Goal: Task Accomplishment & Management: Use online tool/utility

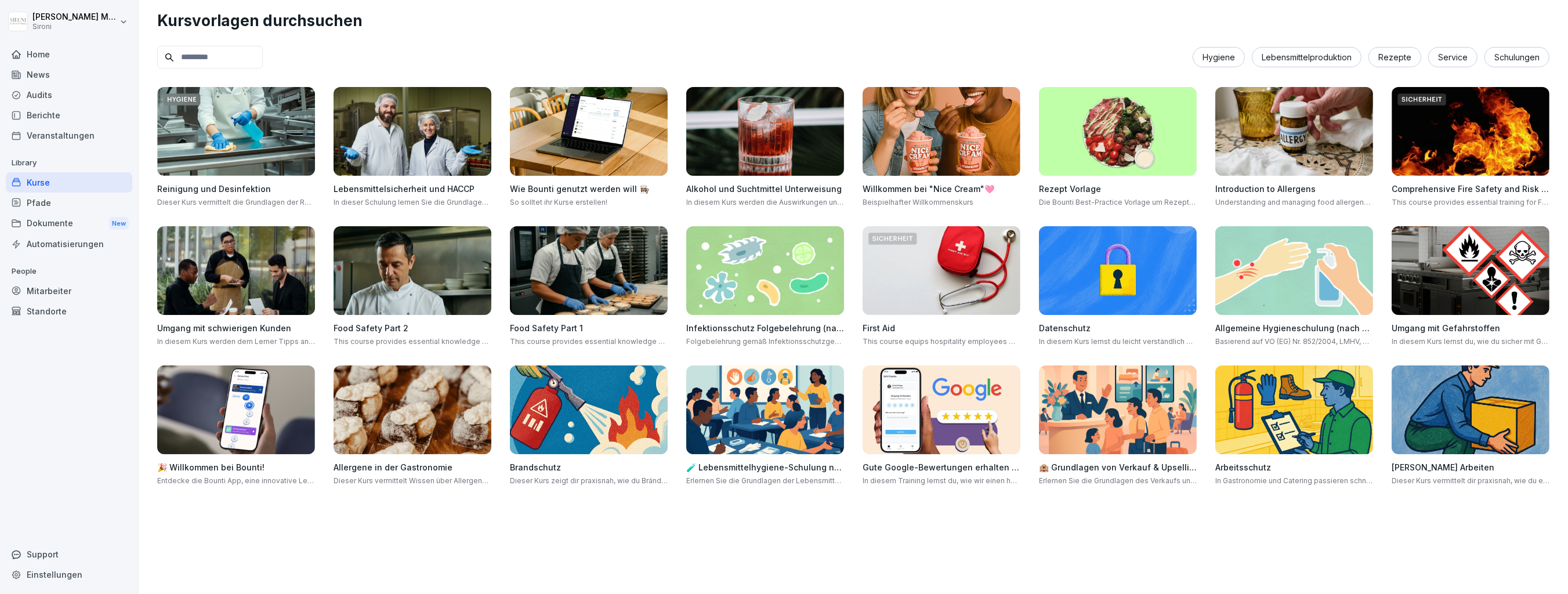
click at [41, 177] on div "Kurse" at bounding box center [69, 182] width 126 height 20
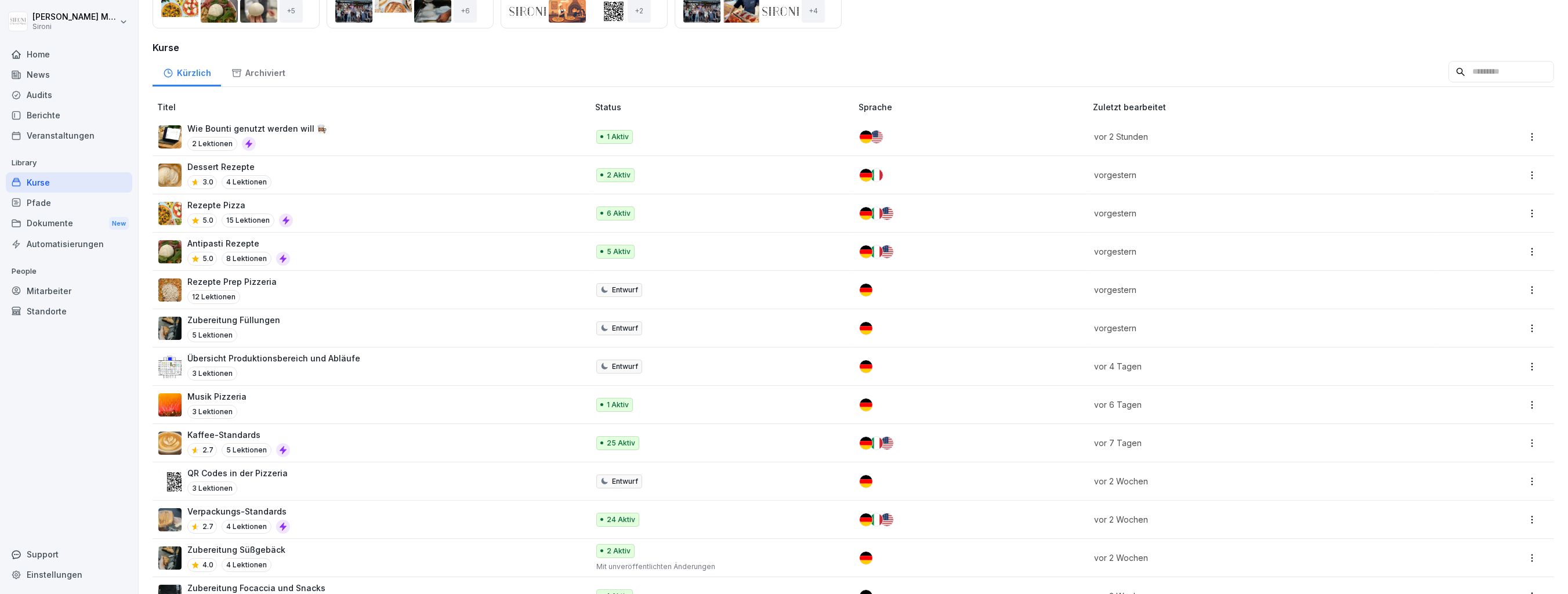
scroll to position [153, 0]
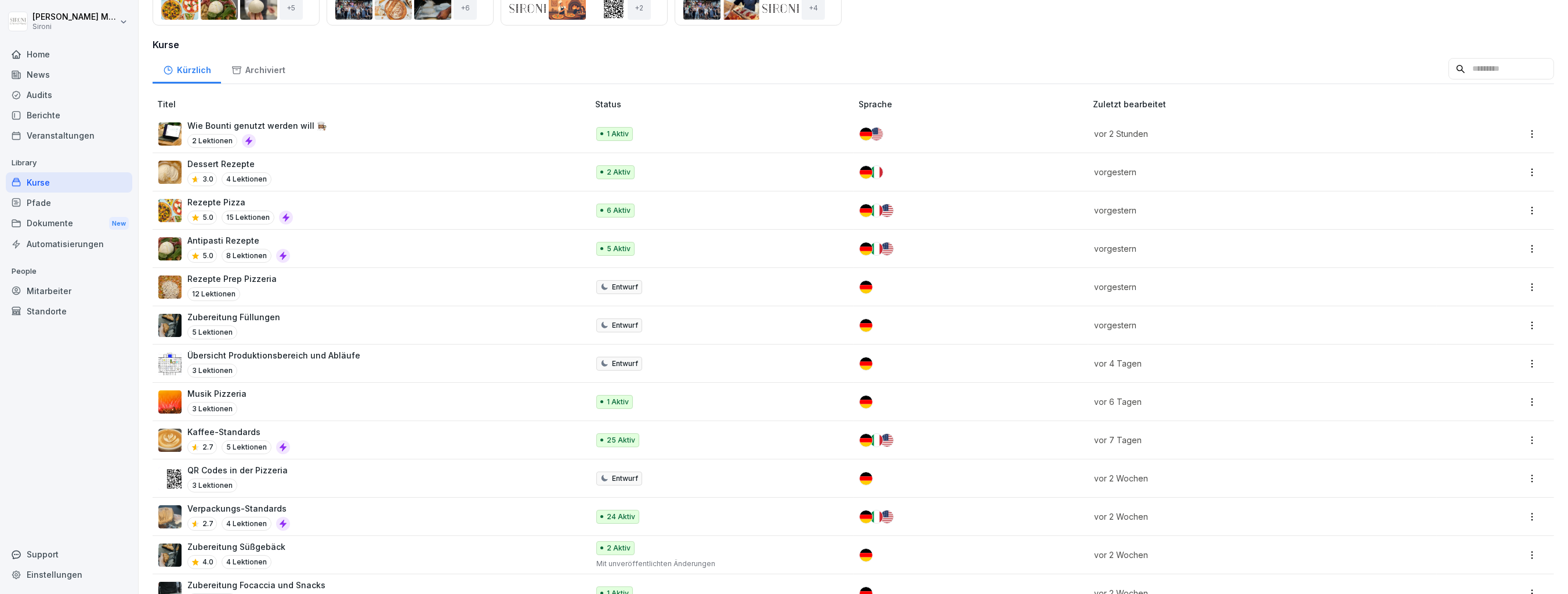
click at [251, 326] on div "5 Lektionen" at bounding box center [233, 332] width 92 height 14
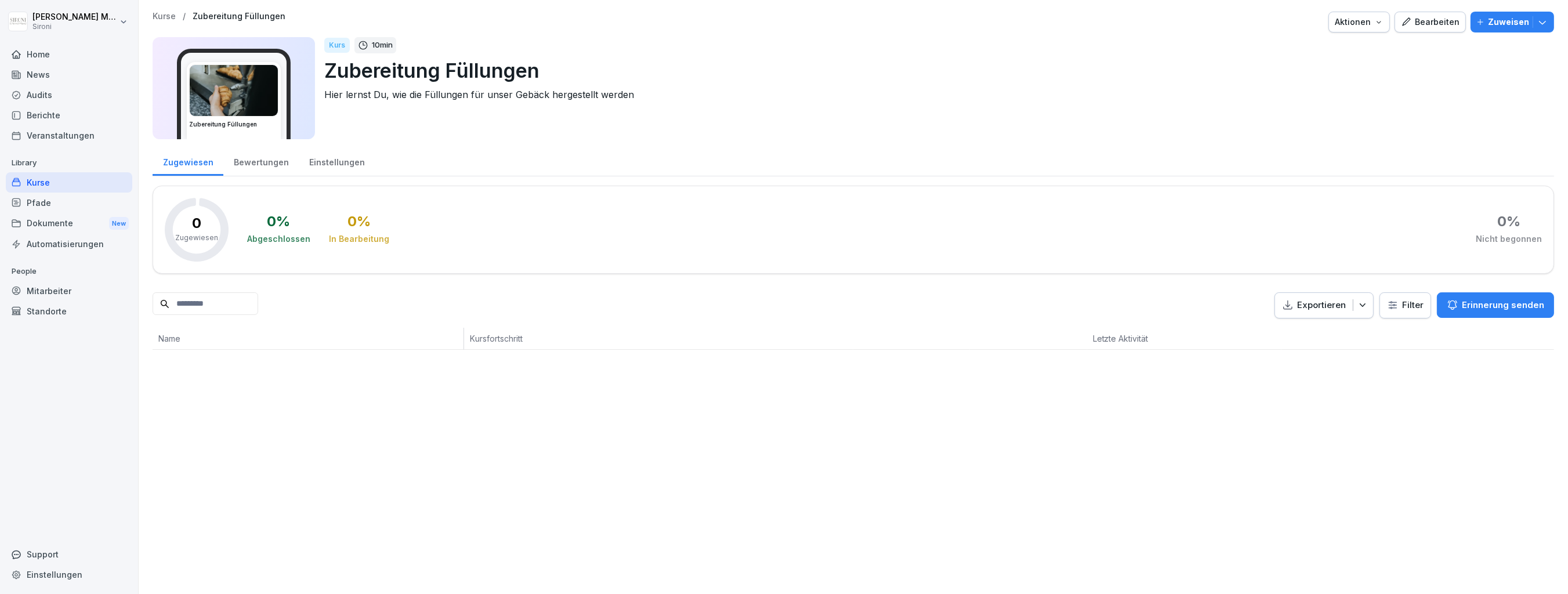
click at [1424, 26] on div "Bearbeiten" at bounding box center [1430, 22] width 59 height 13
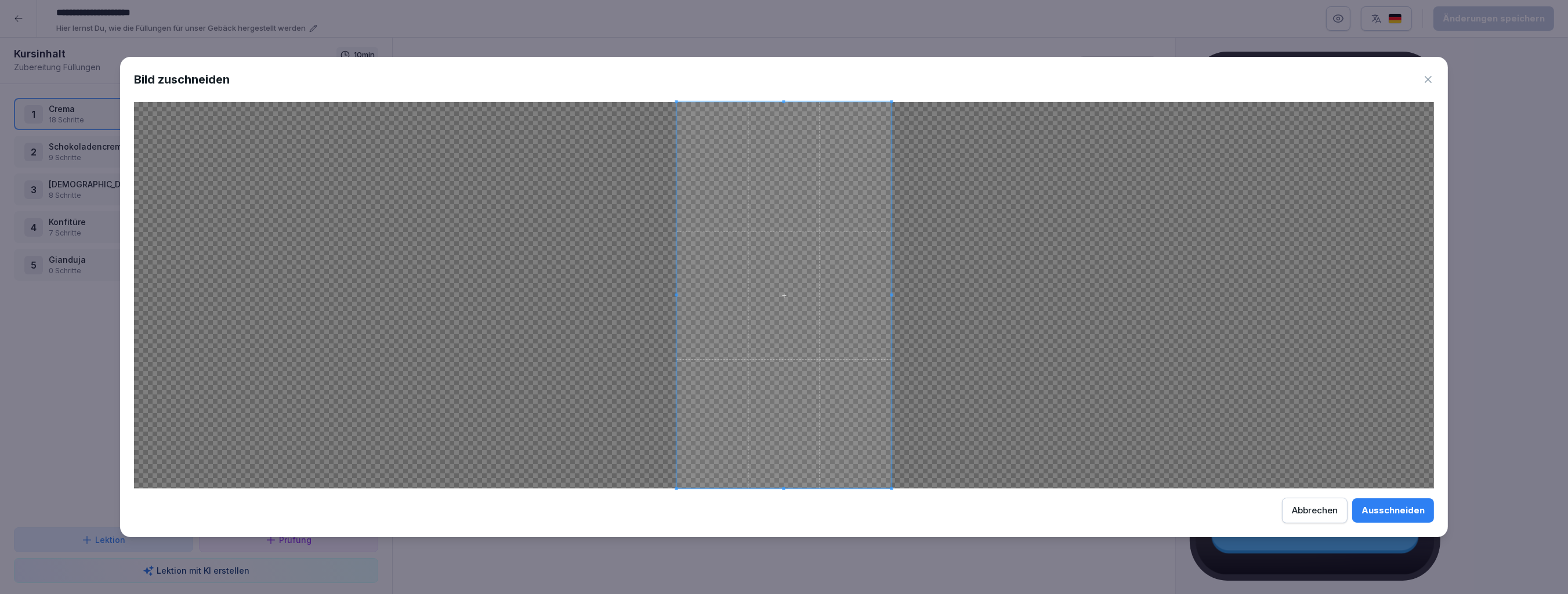
click at [1392, 507] on div "Ausschneiden" at bounding box center [1393, 511] width 63 height 13
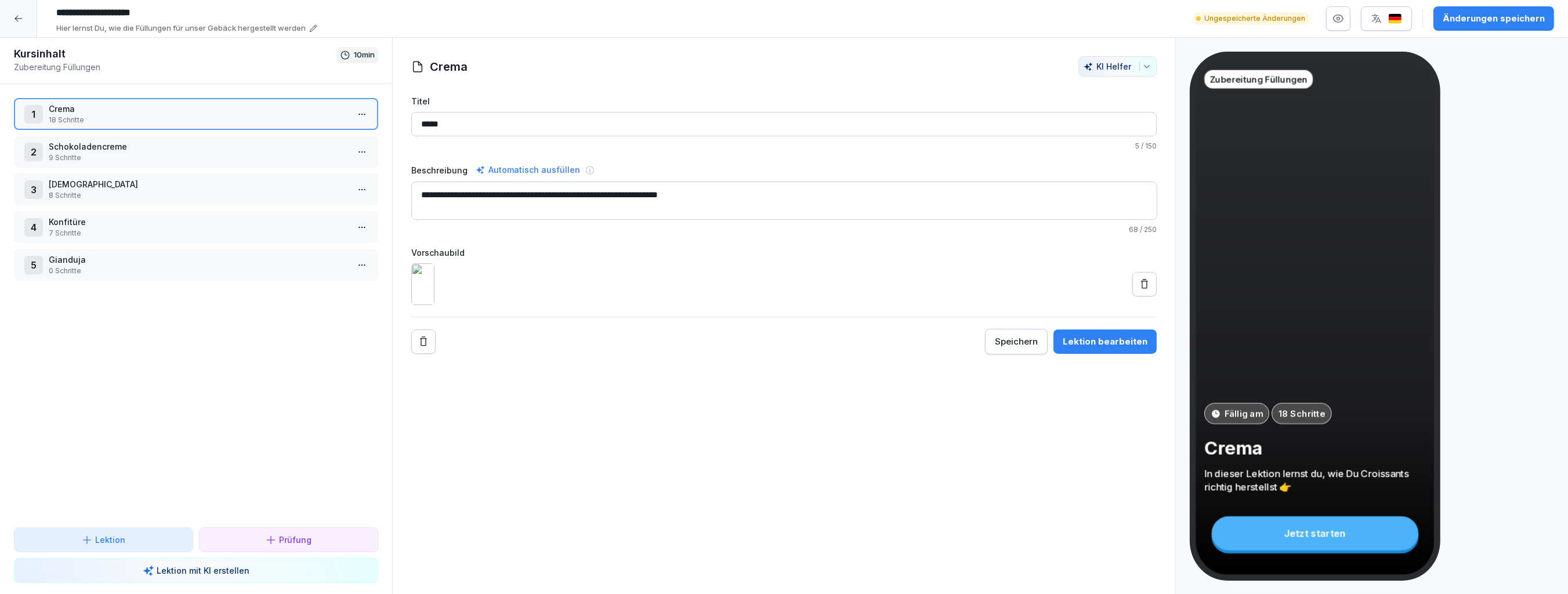
click at [202, 145] on p "Schokoladencreme" at bounding box center [198, 147] width 299 height 12
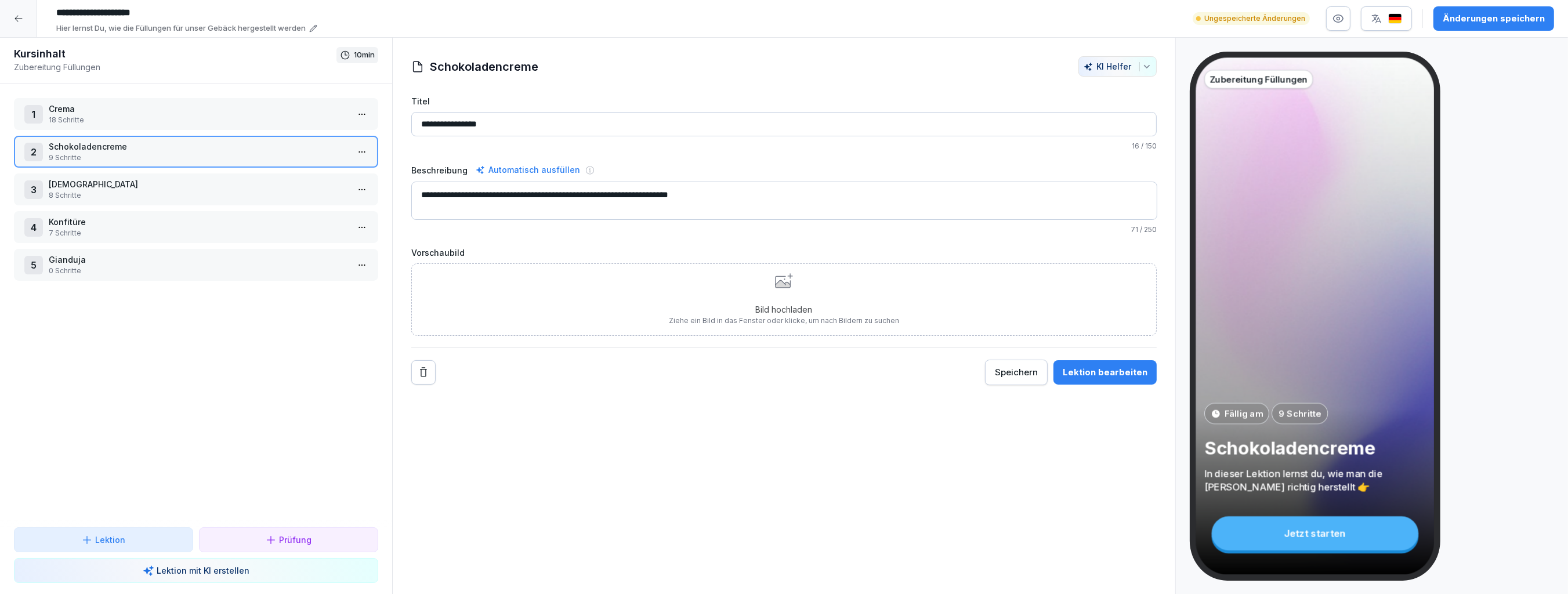
click at [784, 294] on div "Bild hochladen Ziehe ein Bild in das Fenster oder klicke, um nach Bildern zu su…" at bounding box center [784, 299] width 230 height 53
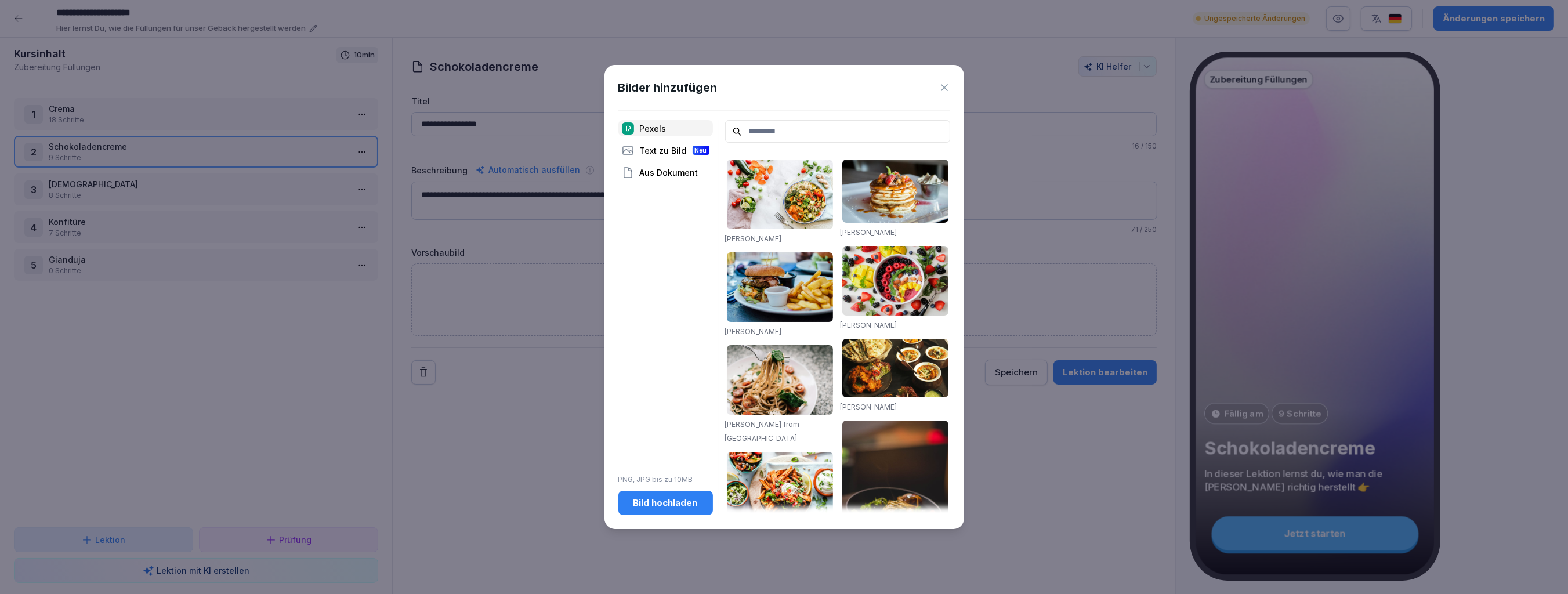
click at [656, 507] on div "Bild hochladen" at bounding box center [665, 503] width 76 height 13
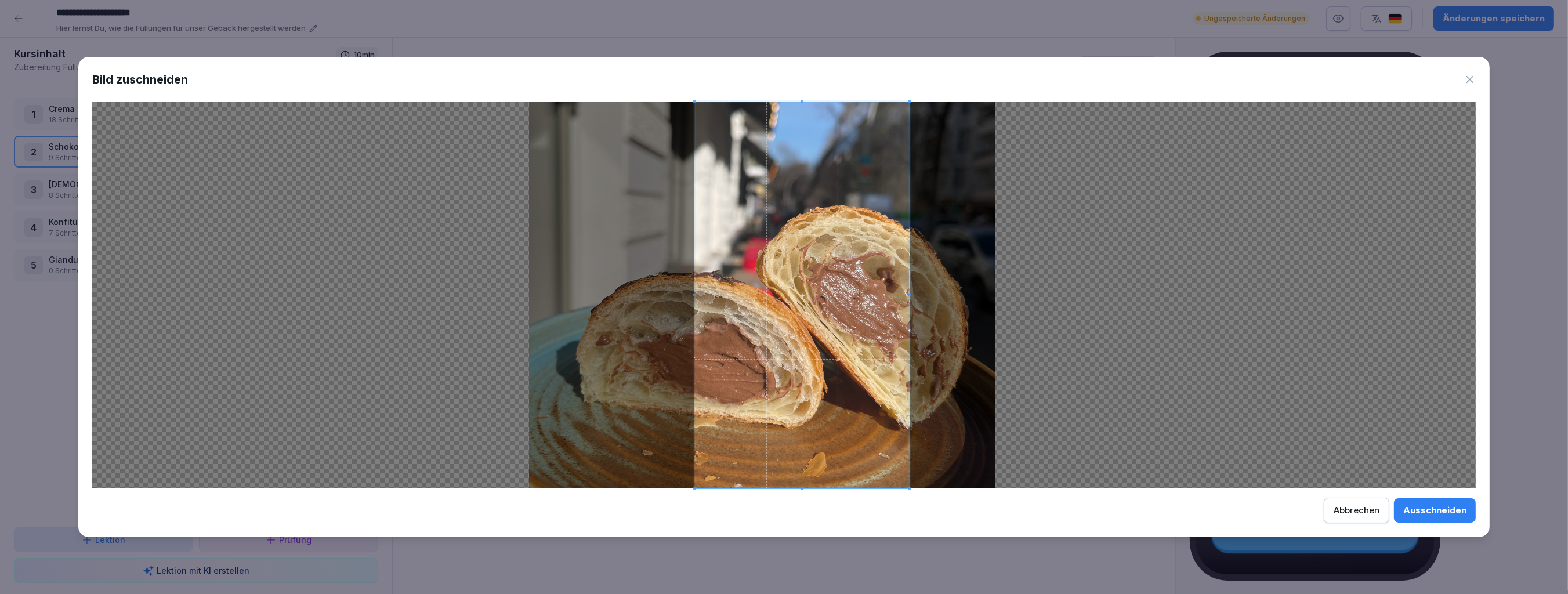
click at [837, 320] on span at bounding box center [802, 295] width 215 height 386
click at [1448, 512] on div "Ausschneiden" at bounding box center [1435, 511] width 63 height 13
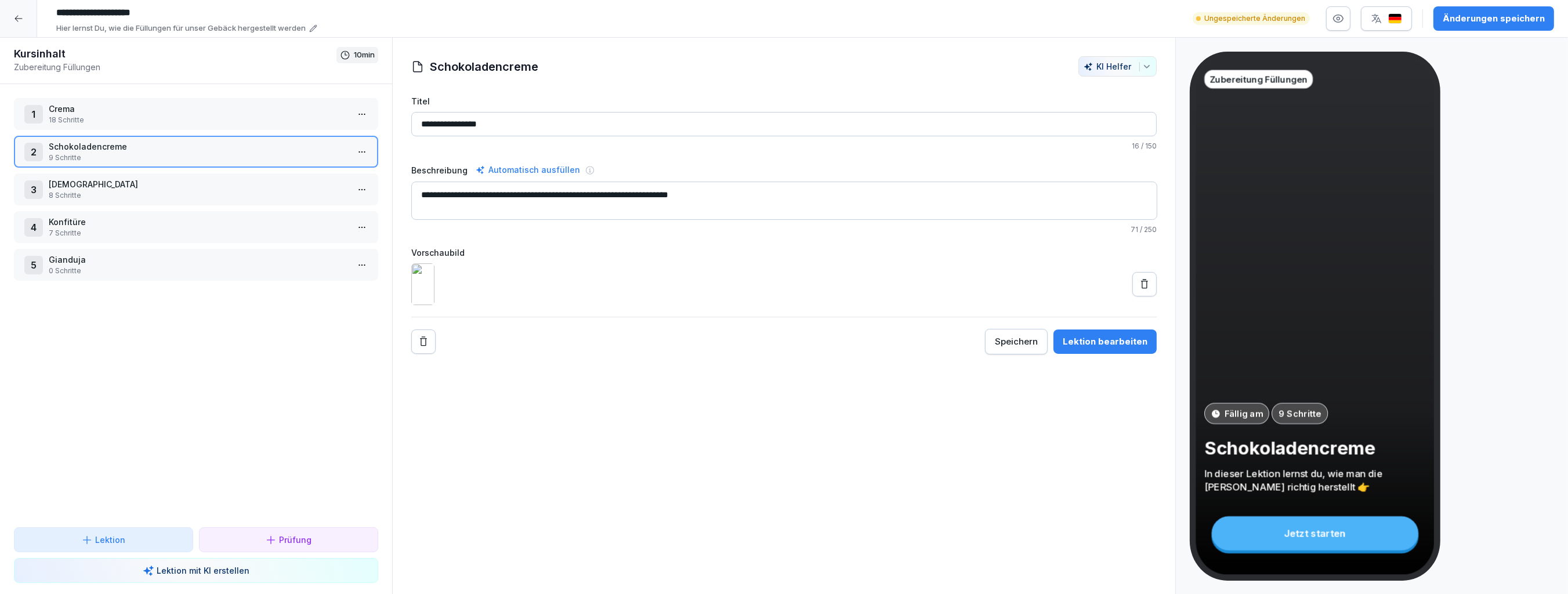
click at [168, 197] on p "8 Schritte" at bounding box center [198, 195] width 299 height 11
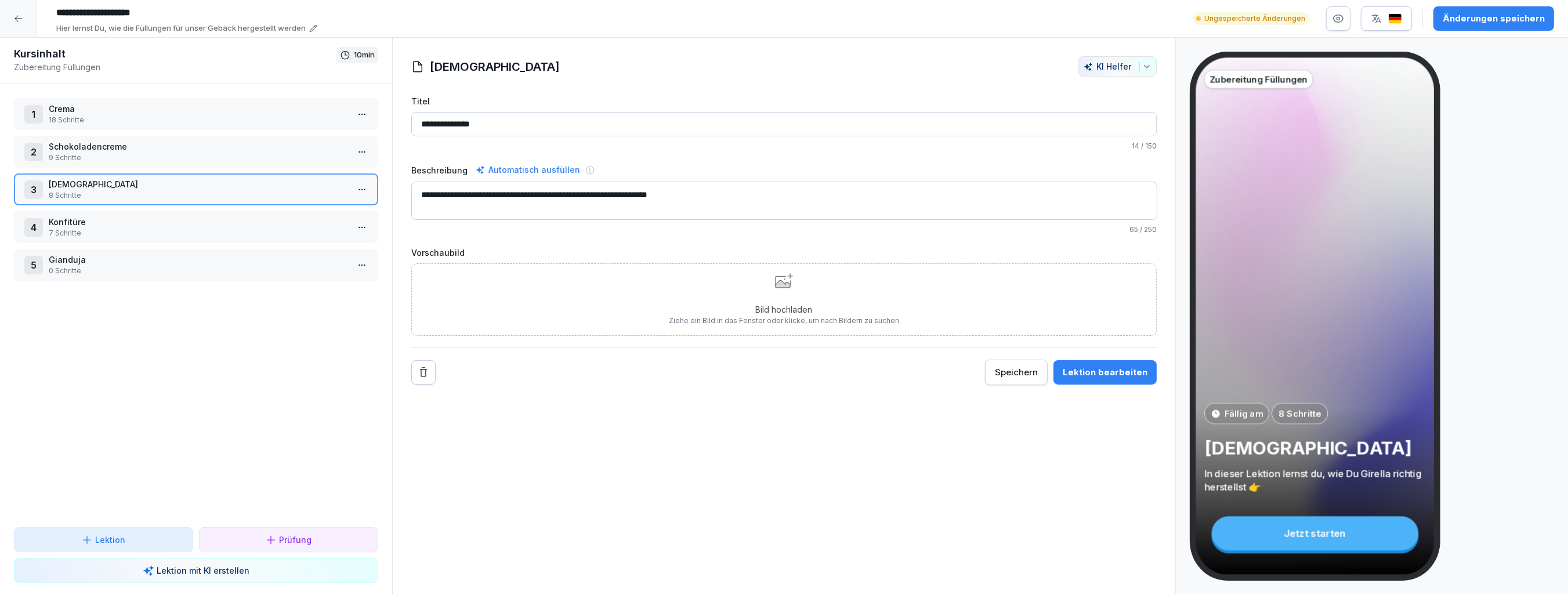
click at [774, 306] on p "Bild hochladen" at bounding box center [784, 310] width 230 height 12
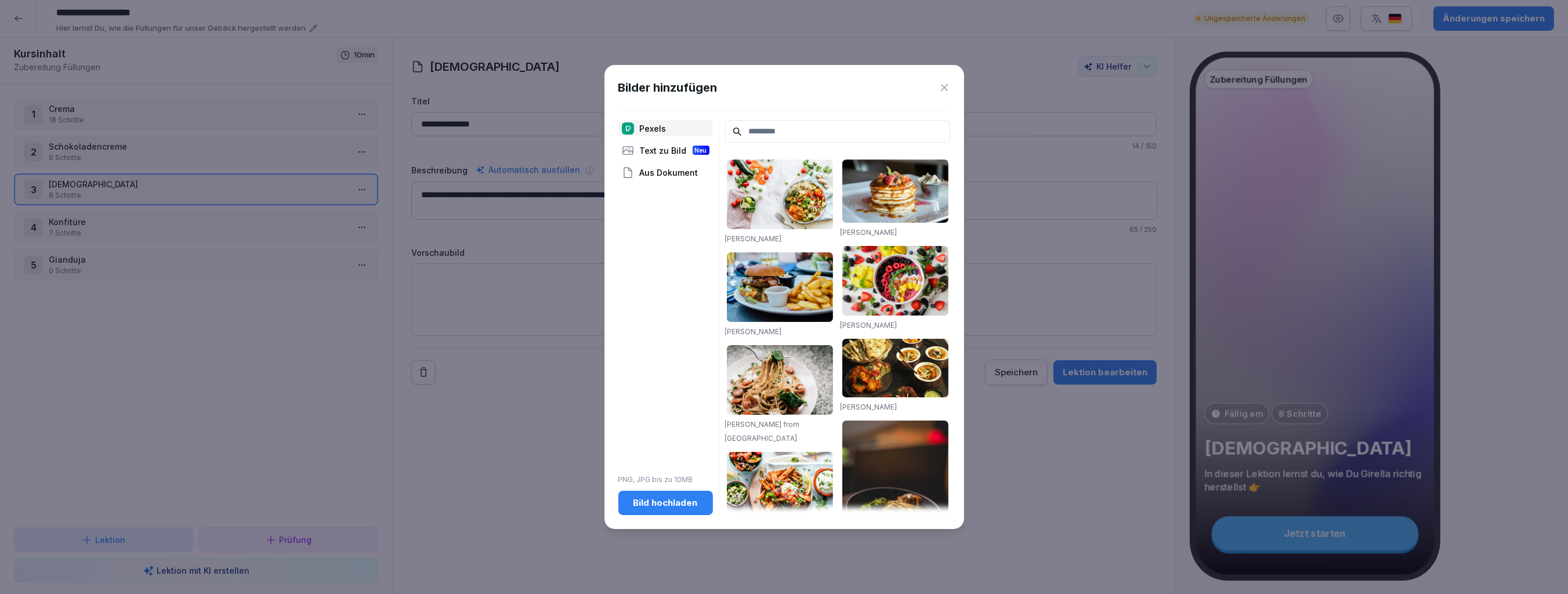
click at [663, 502] on div "Bild hochladen" at bounding box center [665, 503] width 76 height 13
